Goal: Task Accomplishment & Management: Use online tool/utility

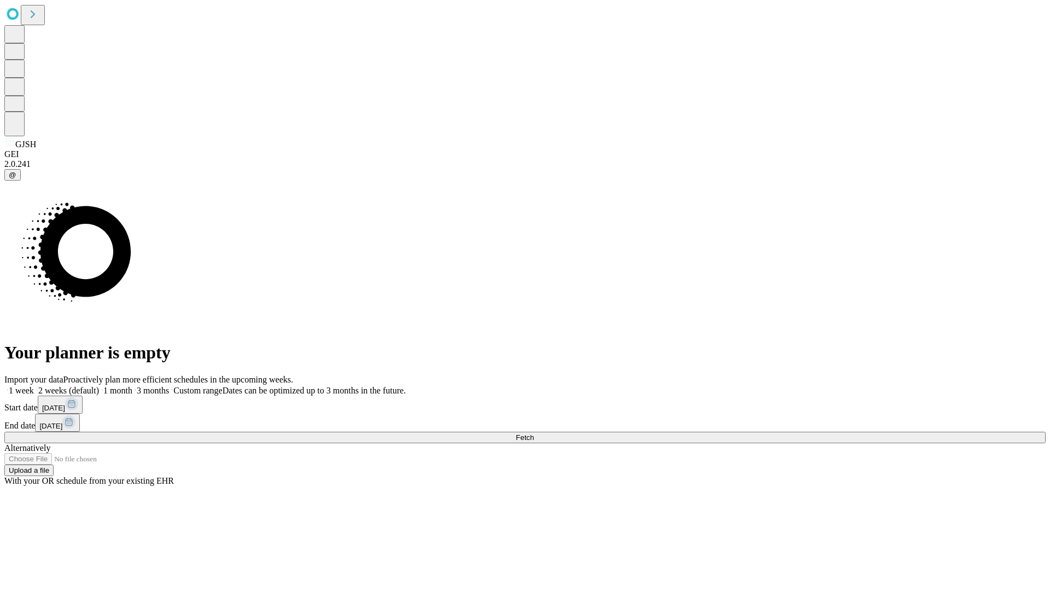
click at [534, 433] on span "Fetch" at bounding box center [525, 437] width 18 height 8
